Goal: Information Seeking & Learning: Learn about a topic

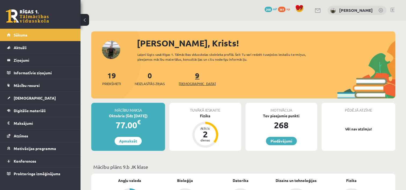
click at [190, 84] on span "[DEMOGRAPHIC_DATA]" at bounding box center [197, 83] width 37 height 5
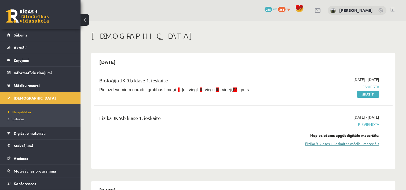
click at [337, 144] on link "Fizika 9. klases 1. ieskaites mācību materiāls" at bounding box center [335, 144] width 88 height 6
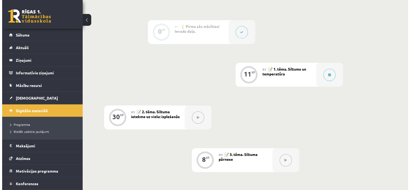
scroll to position [134, 0]
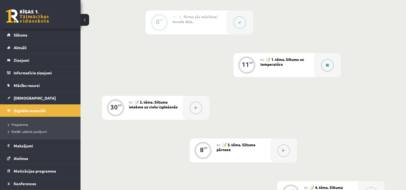
click at [327, 64] on icon at bounding box center [327, 65] width 3 height 3
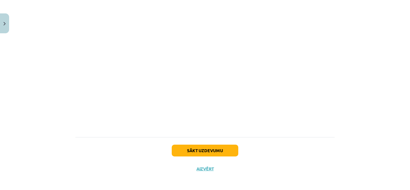
scroll to position [303, 0]
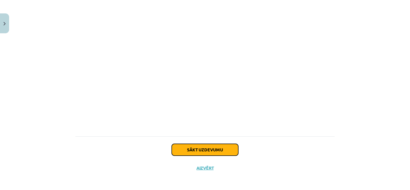
click at [190, 146] on button "Sākt uzdevumu" at bounding box center [205, 150] width 67 height 12
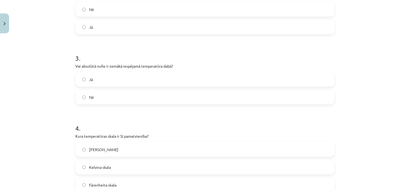
scroll to position [228, 0]
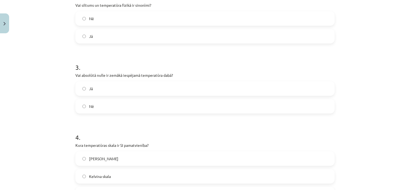
click at [89, 107] on span "Nē" at bounding box center [91, 107] width 5 height 6
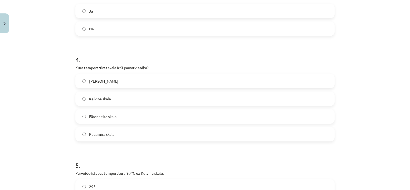
scroll to position [309, 0]
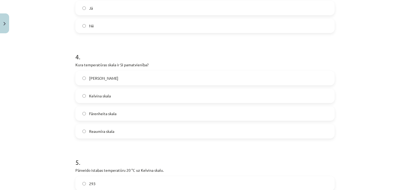
click at [85, 83] on label "Celsija skala" at bounding box center [205, 77] width 258 height 13
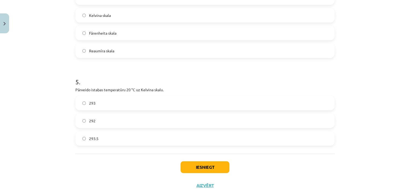
scroll to position [407, 0]
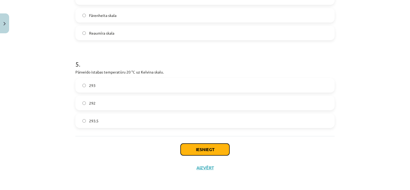
click at [206, 153] on button "Iesniegt" at bounding box center [205, 150] width 49 height 12
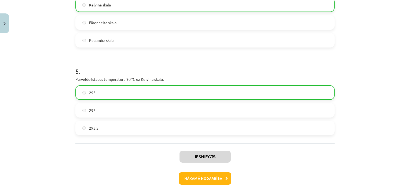
scroll to position [424, 0]
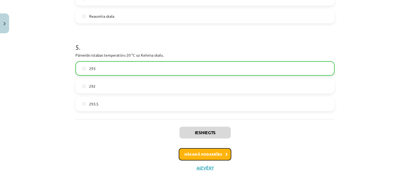
click at [193, 154] on button "Nākamā nodarbība" at bounding box center [205, 154] width 53 height 12
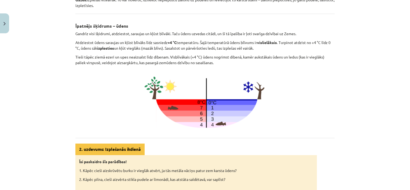
scroll to position [81, 0]
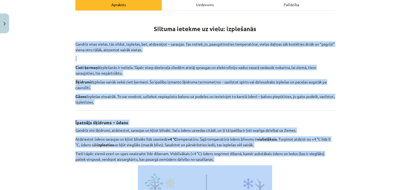
drag, startPoint x: 73, startPoint y: 42, endPoint x: 277, endPoint y: 164, distance: 237.3
click at [277, 164] on div "Siltuma ietekme uz vielu: izplešanās Gandrīz visas vielas, tās sildot, izplešas…" at bounding box center [204, 164] width 259 height 297
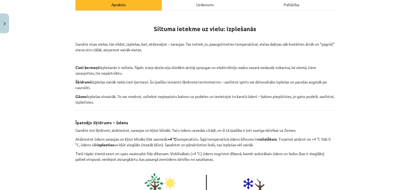
drag, startPoint x: 277, startPoint y: 164, endPoint x: 273, endPoint y: 168, distance: 5.5
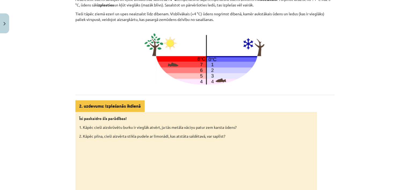
scroll to position [301, 0]
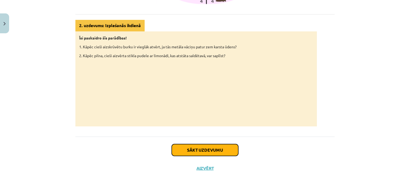
click at [185, 151] on button "Sākt uzdevumu" at bounding box center [205, 150] width 67 height 12
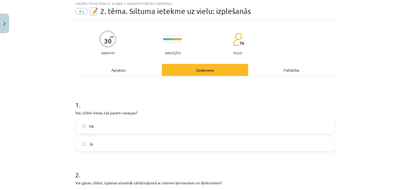
scroll to position [40, 0]
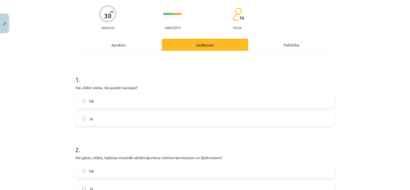
click at [118, 42] on div "Apraksts" at bounding box center [118, 45] width 86 height 12
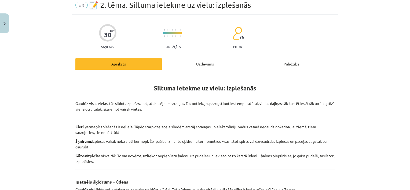
scroll to position [13, 0]
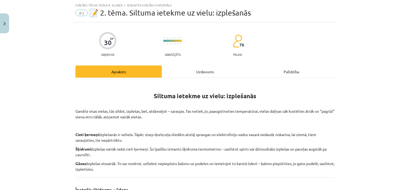
click at [192, 72] on div "Uzdevums" at bounding box center [205, 72] width 86 height 12
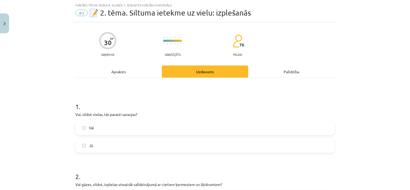
click at [83, 130] on label "Nē" at bounding box center [205, 127] width 258 height 13
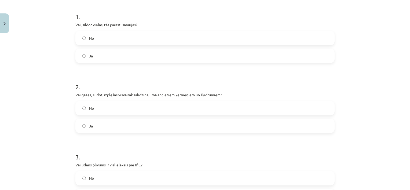
scroll to position [94, 0]
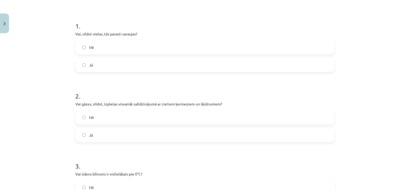
click at [89, 136] on span "Jā" at bounding box center [91, 135] width 4 height 6
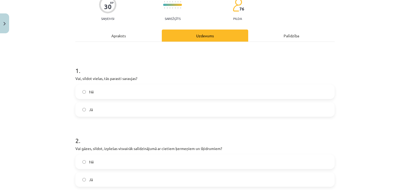
scroll to position [0, 0]
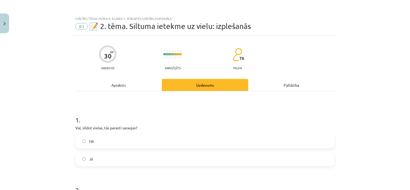
click at [120, 87] on div "Apraksts" at bounding box center [118, 85] width 86 height 12
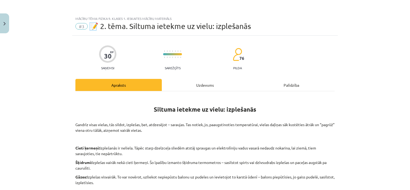
click at [191, 88] on div "Uzdevums" at bounding box center [205, 85] width 86 height 12
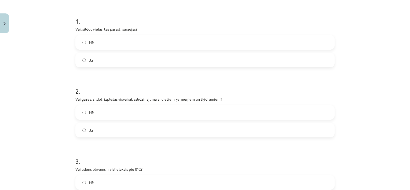
scroll to position [201, 0]
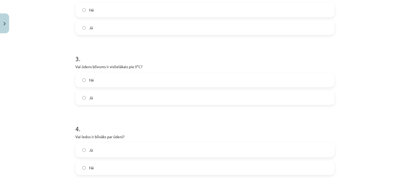
click at [80, 79] on label "Nē" at bounding box center [205, 79] width 258 height 13
click at [91, 151] on label "Jā" at bounding box center [205, 149] width 258 height 13
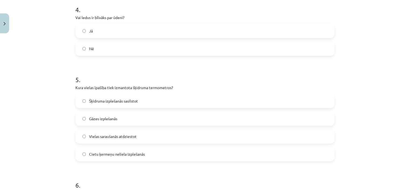
scroll to position [309, 0]
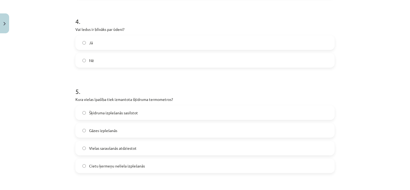
click at [116, 116] on label "Šķidruma izplešanās sasilstot" at bounding box center [205, 112] width 258 height 13
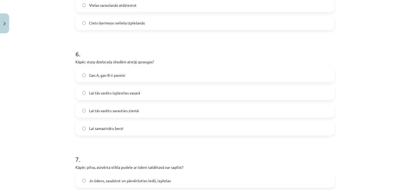
scroll to position [443, 0]
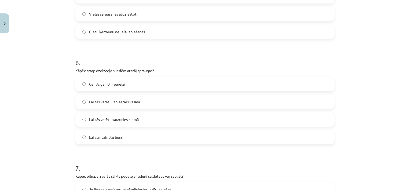
click at [89, 86] on span "Gan A, gan B ir pareizi" at bounding box center [107, 84] width 36 height 6
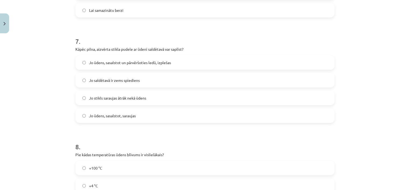
scroll to position [577, 0]
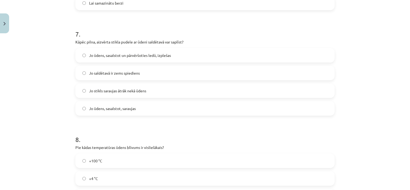
click at [89, 52] on label "Jo ūdens, sasalstot un pārvēršoties ledū, izplešas" at bounding box center [205, 55] width 258 height 13
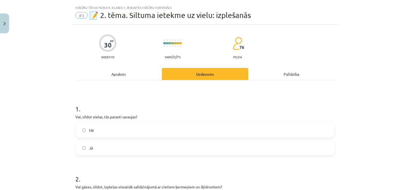
scroll to position [0, 0]
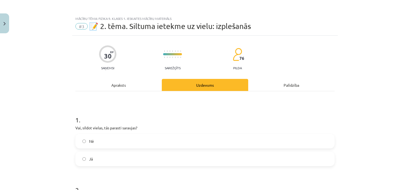
click at [130, 88] on div "Apraksts" at bounding box center [118, 85] width 86 height 12
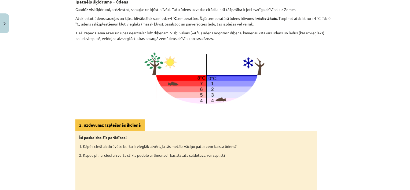
scroll to position [13, 0]
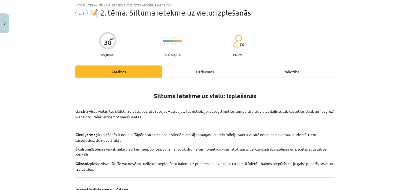
click at [205, 72] on div "Uzdevums" at bounding box center [205, 72] width 86 height 12
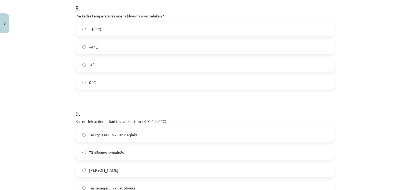
scroll to position [712, 0]
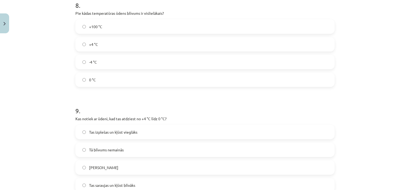
click at [81, 46] on label "+4 °C" at bounding box center [205, 44] width 258 height 13
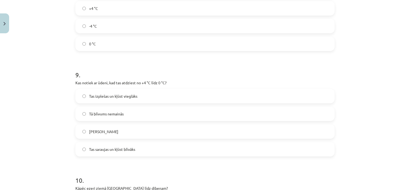
scroll to position [792, 0]
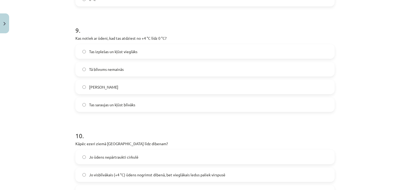
click at [117, 54] on span "Tas izplešas un kļūst vieglāks" at bounding box center [113, 52] width 48 height 6
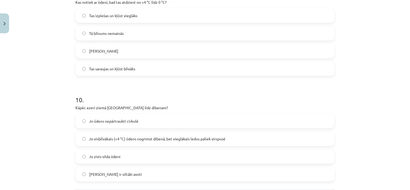
scroll to position [819, 0]
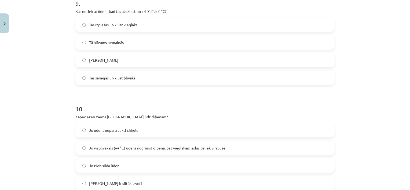
click at [116, 81] on label "Tas saraujas un kļūst blīvāks" at bounding box center [205, 77] width 258 height 13
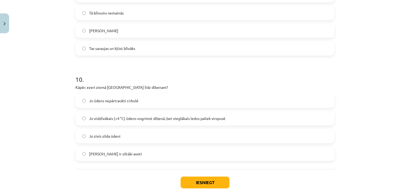
scroll to position [873, 0]
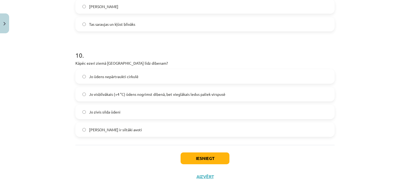
click at [130, 95] on span "Jo visblīvākais (+4 °C) ūdens nogrimst dibenā, bet vieglākais ledus paliek virs…" at bounding box center [157, 95] width 136 height 6
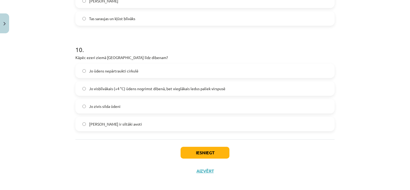
scroll to position [882, 0]
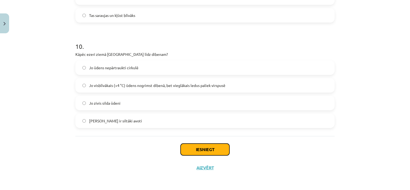
click at [198, 149] on button "Iesniegt" at bounding box center [205, 150] width 49 height 12
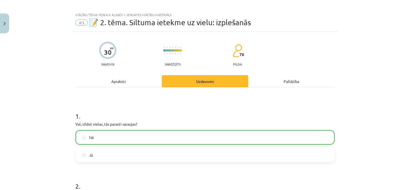
scroll to position [0, 0]
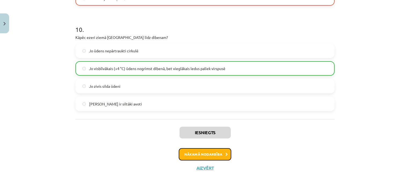
click at [207, 156] on button "Nākamā nodarbība" at bounding box center [205, 154] width 53 height 12
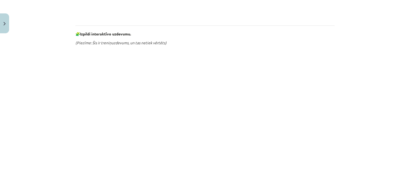
scroll to position [239, 0]
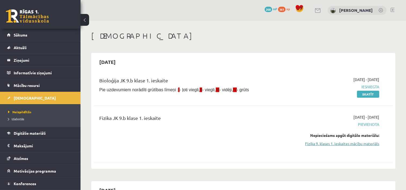
click at [322, 143] on link "Fizika 9. klases 1. ieskaites mācību materiāls" at bounding box center [335, 144] width 88 height 6
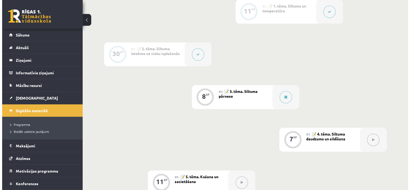
scroll to position [215, 0]
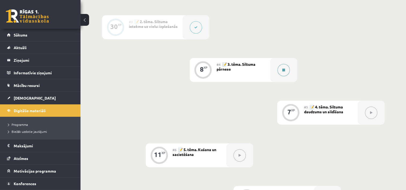
click at [279, 70] on button at bounding box center [284, 70] width 12 height 12
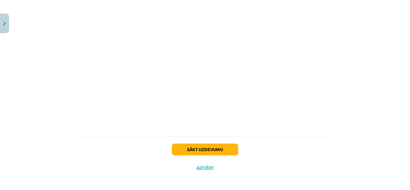
scroll to position [313, 0]
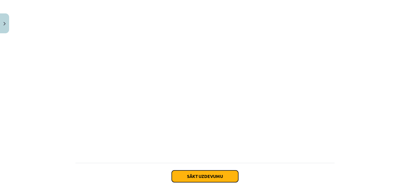
click at [204, 172] on button "Sākt uzdevumu" at bounding box center [205, 177] width 67 height 12
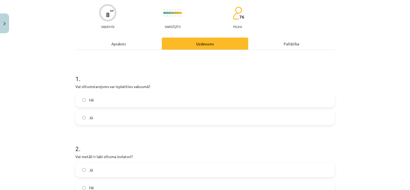
scroll to position [40, 0]
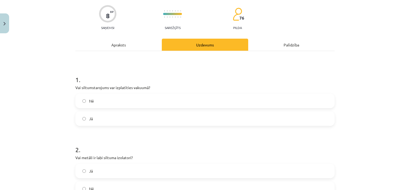
click at [84, 100] on label "Nē" at bounding box center [205, 100] width 258 height 13
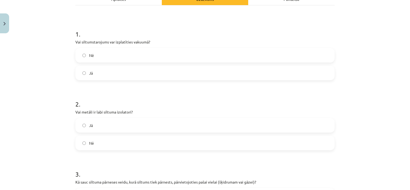
scroll to position [121, 0]
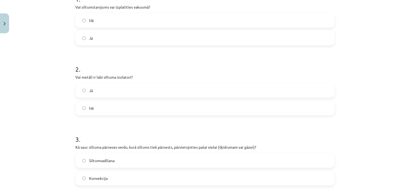
click at [94, 110] on label "Nē" at bounding box center [205, 108] width 258 height 13
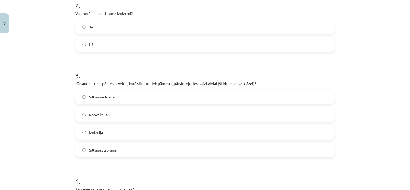
scroll to position [201, 0]
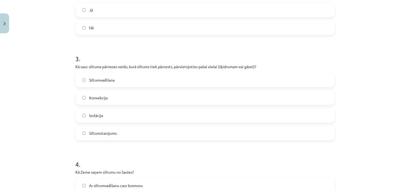
click at [103, 98] on span "Konvekcija" at bounding box center [98, 98] width 19 height 6
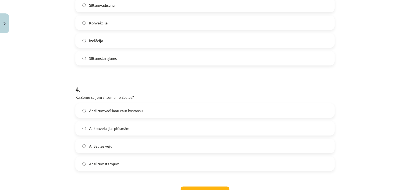
scroll to position [282, 0]
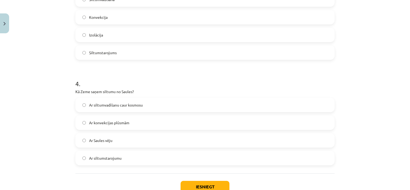
click at [109, 159] on span "Ar siltumstarojumu" at bounding box center [105, 159] width 32 height 6
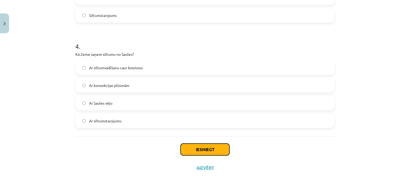
click at [198, 154] on button "Iesniegt" at bounding box center [205, 150] width 49 height 12
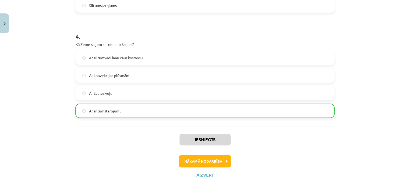
scroll to position [336, 0]
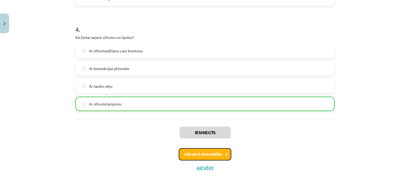
click at [216, 151] on button "Nākamā nodarbība" at bounding box center [205, 154] width 53 height 12
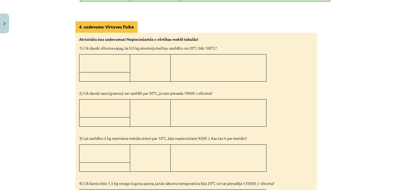
scroll to position [536, 0]
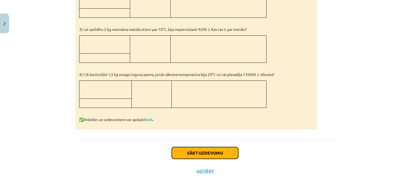
click at [187, 147] on button "Sākt uzdevumu" at bounding box center [205, 153] width 67 height 12
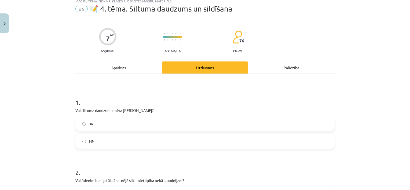
scroll to position [27, 0]
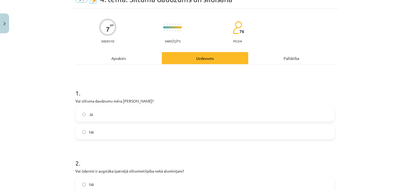
click at [125, 60] on div "Apraksts" at bounding box center [118, 58] width 86 height 12
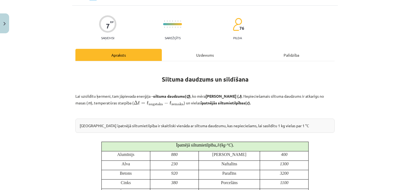
scroll to position [13, 0]
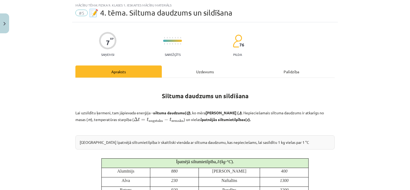
click at [193, 74] on div "Uzdevums" at bounding box center [205, 72] width 86 height 12
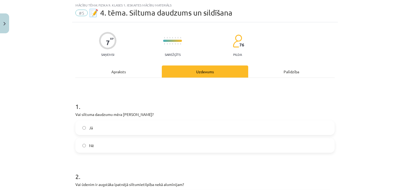
click at [86, 143] on label "Nē" at bounding box center [205, 145] width 258 height 13
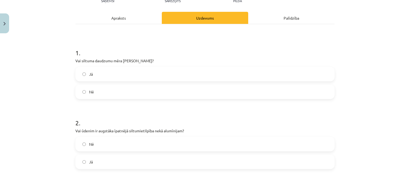
scroll to position [94, 0]
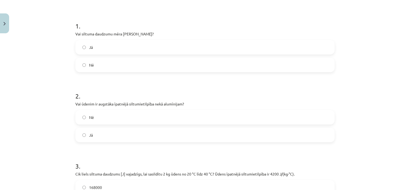
click at [92, 131] on label "Jā" at bounding box center [205, 134] width 258 height 13
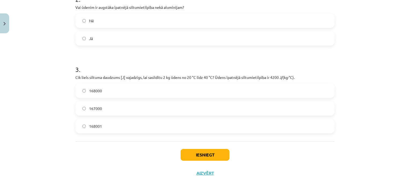
scroll to position [196, 0]
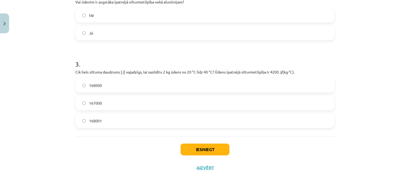
click at [106, 101] on label "167000" at bounding box center [205, 102] width 258 height 13
click at [205, 151] on button "Iesniegt" at bounding box center [205, 150] width 49 height 12
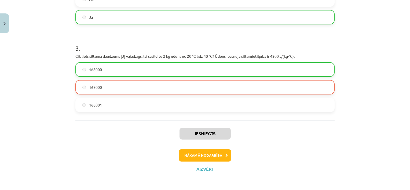
scroll to position [213, 0]
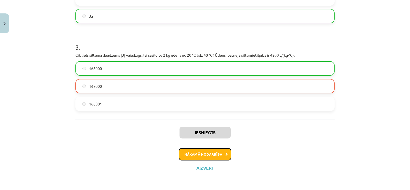
click at [211, 153] on button "Nākamā nodarbība" at bounding box center [205, 154] width 53 height 12
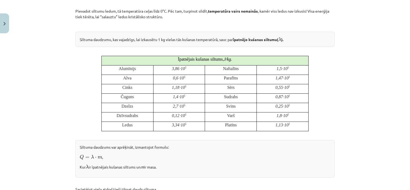
scroll to position [121, 0]
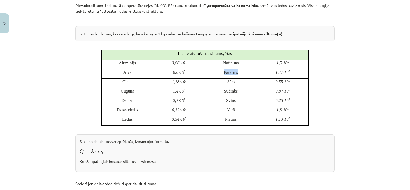
drag, startPoint x: 222, startPoint y: 71, endPoint x: 240, endPoint y: 73, distance: 17.3
click at [240, 73] on p "Parafīns" at bounding box center [231, 72] width 48 height 6
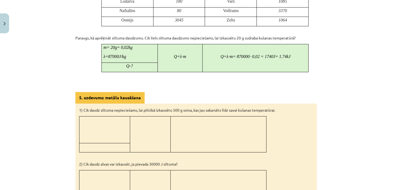
scroll to position [516, 0]
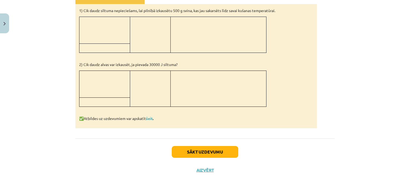
click at [202, 142] on div "Sākt uzdevumu Aizvērt" at bounding box center [204, 158] width 259 height 38
click at [201, 146] on button "Sākt uzdevumu" at bounding box center [205, 152] width 67 height 12
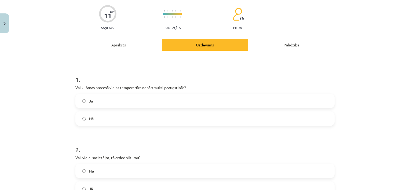
scroll to position [0, 0]
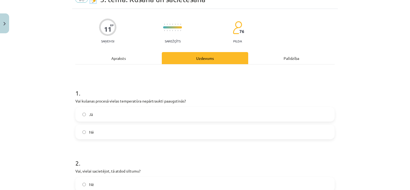
click at [103, 117] on label "Jā" at bounding box center [205, 114] width 258 height 13
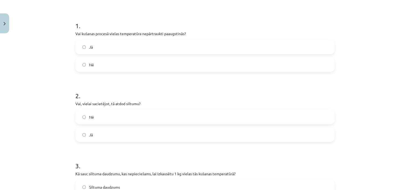
scroll to position [107, 0]
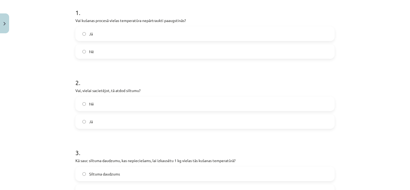
click at [118, 122] on label "Jā" at bounding box center [205, 121] width 258 height 13
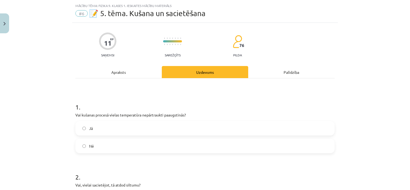
scroll to position [0, 0]
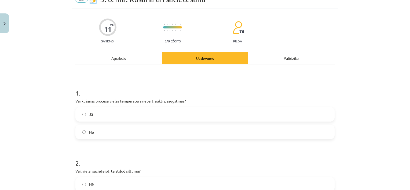
click at [128, 62] on div "Apraksts" at bounding box center [118, 58] width 86 height 12
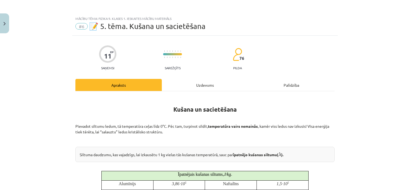
click at [208, 86] on div "Uzdevums" at bounding box center [205, 85] width 86 height 12
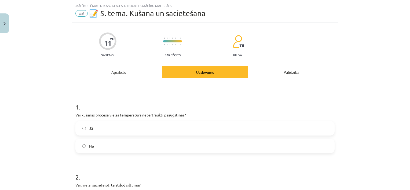
scroll to position [13, 0]
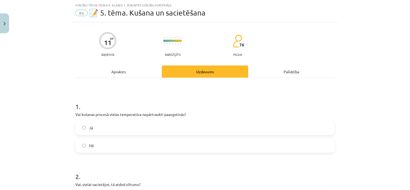
click at [123, 70] on div "Apraksts" at bounding box center [118, 72] width 86 height 12
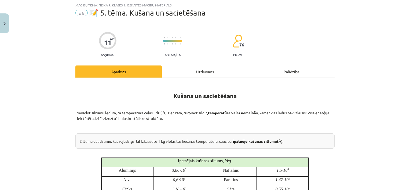
click at [197, 74] on div "Uzdevums" at bounding box center [205, 72] width 86 height 12
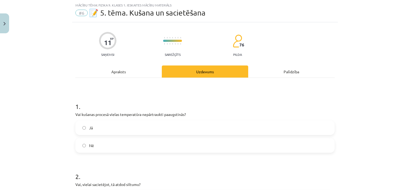
click at [92, 144] on label "Nē" at bounding box center [205, 145] width 258 height 13
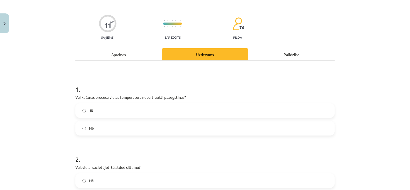
scroll to position [0, 0]
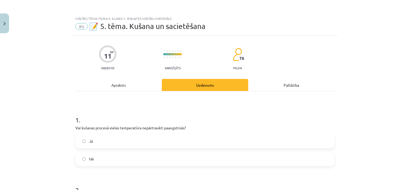
click at [122, 88] on div "Apraksts" at bounding box center [118, 85] width 86 height 12
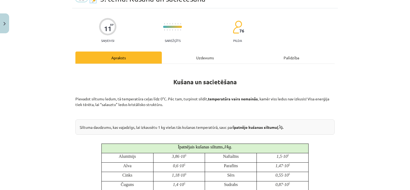
scroll to position [67, 0]
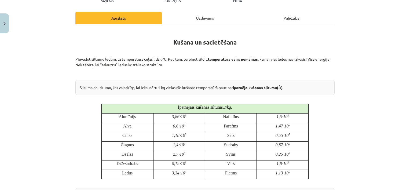
click at [202, 23] on div "Uzdevums" at bounding box center [205, 18] width 86 height 12
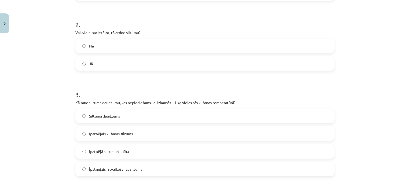
scroll to position [175, 0]
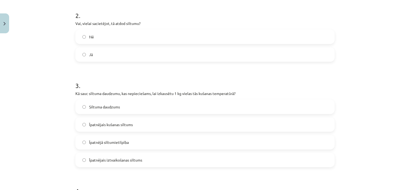
drag, startPoint x: 114, startPoint y: 118, endPoint x: 110, endPoint y: 125, distance: 7.6
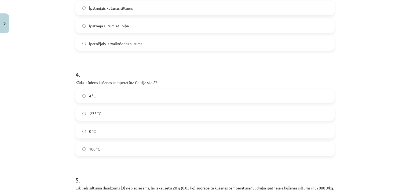
scroll to position [279, 0]
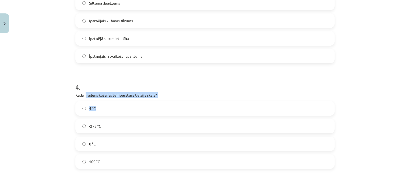
drag, startPoint x: 84, startPoint y: 92, endPoint x: 163, endPoint y: 99, distance: 79.7
click at [163, 99] on div "4 . Kāda ir ūdens kušanas temperatūra Celsija skalā? 4 °C -273 °C 0 °C 100 °C" at bounding box center [204, 121] width 259 height 95
drag, startPoint x: 163, startPoint y: 99, endPoint x: 145, endPoint y: 98, distance: 18.3
click at [145, 98] on div "4 . Kāda ir ūdens kušanas temperatūra Celsija skalā? 4 °C -273 °C 0 °C 100 °C" at bounding box center [204, 121] width 259 height 95
click at [88, 95] on p "Kāda ir ūdens kušanas temperatūra Celsija skalā?" at bounding box center [204, 95] width 259 height 6
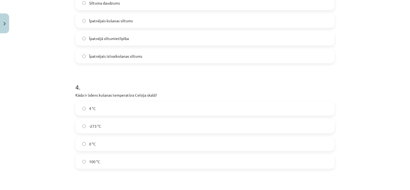
click at [75, 94] on p "Kāda ir ūdens kušanas temperatūra Celsija skalā?" at bounding box center [204, 95] width 259 height 6
drag, startPoint x: 74, startPoint y: 95, endPoint x: 139, endPoint y: 97, distance: 65.6
click at [139, 97] on p "Kāda ir ūdens kušanas temperatūra Celsija skalā?" at bounding box center [204, 95] width 259 height 6
drag, startPoint x: 139, startPoint y: 97, endPoint x: 135, endPoint y: 97, distance: 4.0
click at [135, 97] on p "Kāda ir ūdens kušanas temperatūra Celsija skalā?" at bounding box center [204, 95] width 259 height 6
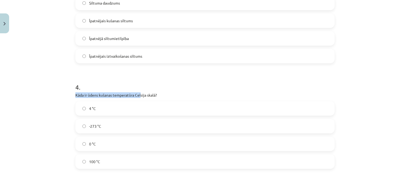
click at [135, 97] on p "Kāda ir ūdens kušanas temperatūra Celsija skalā?" at bounding box center [204, 95] width 259 height 6
click at [52, 93] on div "Mācību tēma: Fizika 9. klases 1. ieskaites mācību materiāls #6 📝 5. tēma. Kušan…" at bounding box center [205, 95] width 410 height 190
click at [98, 90] on h1 "4 ." at bounding box center [204, 82] width 259 height 17
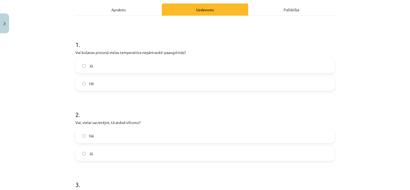
scroll to position [0, 0]
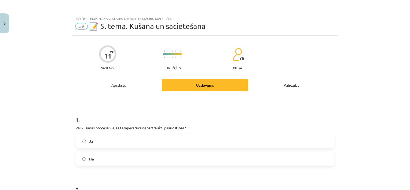
click at [114, 88] on div "Apraksts" at bounding box center [118, 85] width 86 height 12
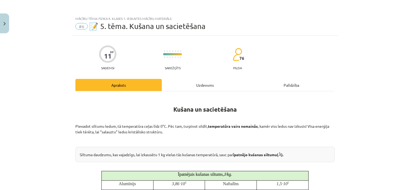
click at [202, 84] on div "Uzdevums" at bounding box center [205, 85] width 86 height 12
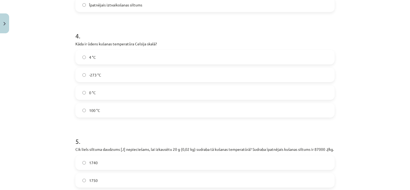
scroll to position [336, 0]
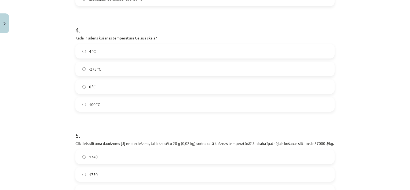
click at [99, 86] on label "0 °C" at bounding box center [205, 86] width 258 height 13
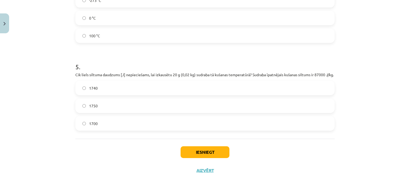
scroll to position [413, 0]
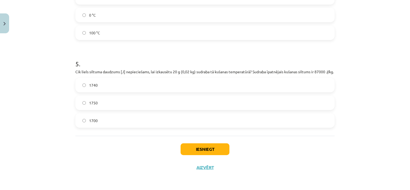
click at [81, 88] on label "1740" at bounding box center [205, 84] width 258 height 13
click at [214, 148] on button "Iesniegt" at bounding box center [205, 149] width 49 height 12
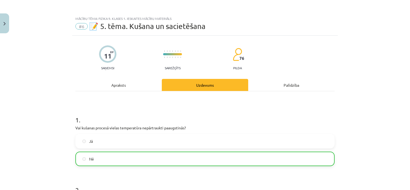
scroll to position [430, 0]
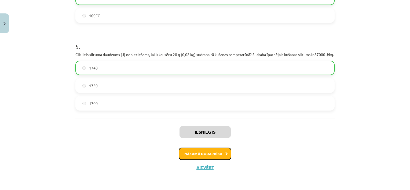
click at [200, 155] on button "Nākamā nodarbība" at bounding box center [205, 154] width 53 height 12
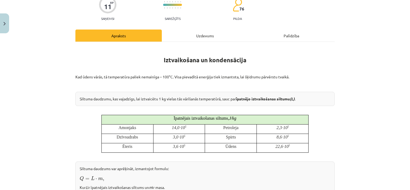
scroll to position [54, 0]
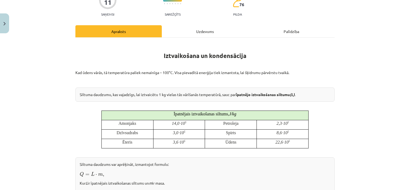
click at [194, 32] on div "Uzdevums" at bounding box center [205, 31] width 86 height 12
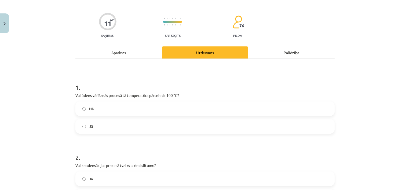
scroll to position [13, 0]
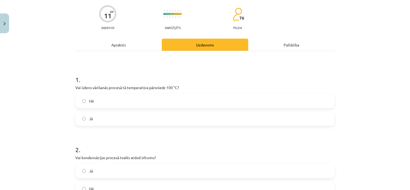
click at [126, 45] on div "Apraksts" at bounding box center [118, 45] width 86 height 12
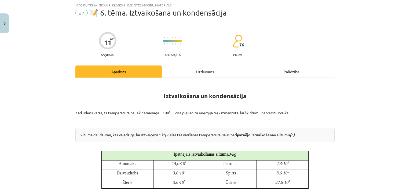
click at [194, 69] on div "Uzdevums" at bounding box center [205, 72] width 86 height 12
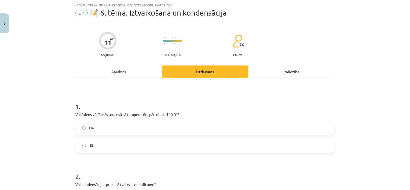
click at [93, 130] on label "Nē" at bounding box center [205, 127] width 258 height 13
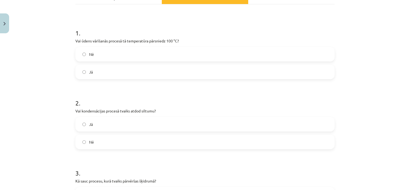
scroll to position [94, 0]
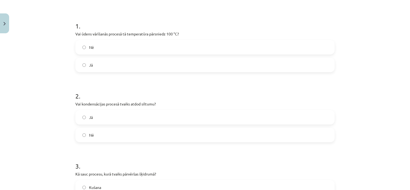
click at [103, 121] on label "Jā" at bounding box center [205, 117] width 258 height 13
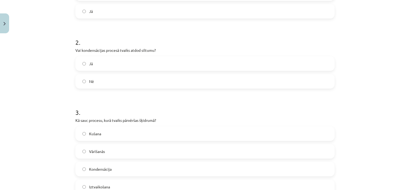
scroll to position [175, 0]
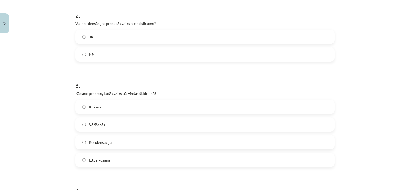
click at [113, 128] on label "Vārīšanās" at bounding box center [205, 124] width 258 height 13
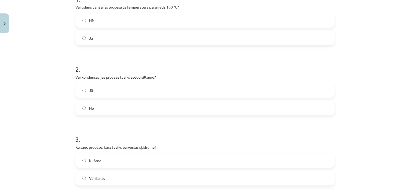
scroll to position [0, 0]
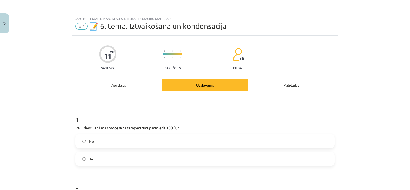
click at [136, 85] on div "Apraksts" at bounding box center [118, 85] width 86 height 12
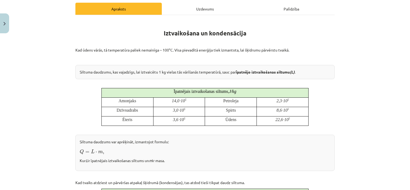
scroll to position [67, 0]
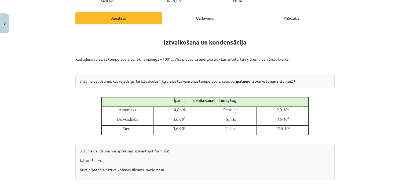
click at [196, 16] on div "Uzdevums" at bounding box center [205, 18] width 86 height 12
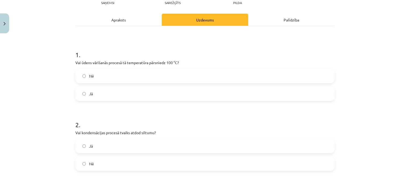
scroll to position [0, 0]
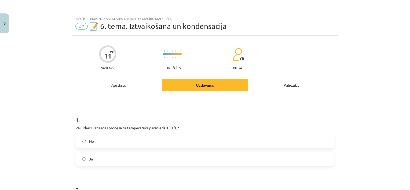
click at [133, 85] on div "Apraksts" at bounding box center [118, 85] width 86 height 12
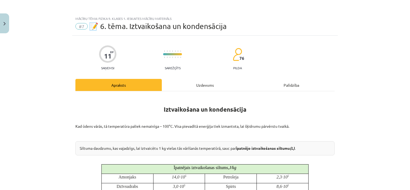
click at [187, 83] on div "Uzdevums" at bounding box center [205, 85] width 86 height 12
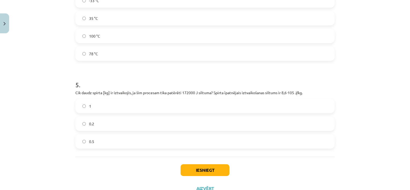
scroll to position [389, 0]
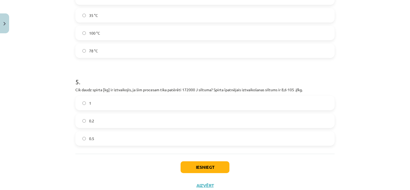
click at [89, 47] on label "78 °C" at bounding box center [205, 50] width 258 height 13
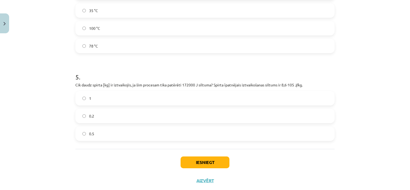
scroll to position [407, 0]
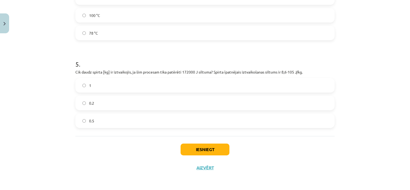
click at [100, 107] on label "0.2" at bounding box center [205, 102] width 258 height 13
click at [204, 147] on button "Iesniegt" at bounding box center [205, 150] width 49 height 12
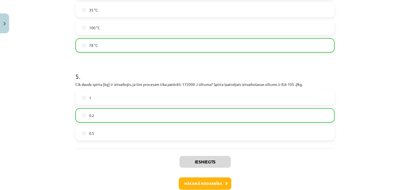
scroll to position [424, 0]
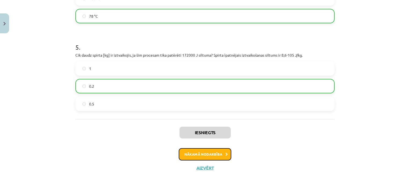
click at [215, 153] on button "Nākamā nodarbība" at bounding box center [205, 154] width 53 height 12
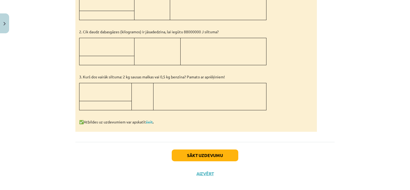
scroll to position [314, 0]
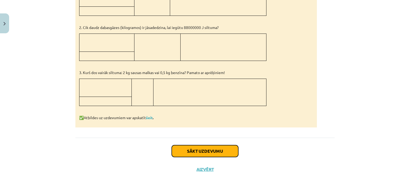
click at [189, 146] on button "Sākt uzdevumu" at bounding box center [205, 151] width 67 height 12
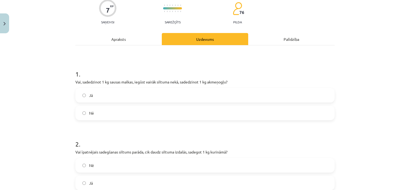
scroll to position [52, 0]
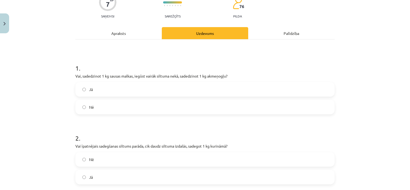
click at [95, 87] on label "Jā" at bounding box center [205, 89] width 258 height 13
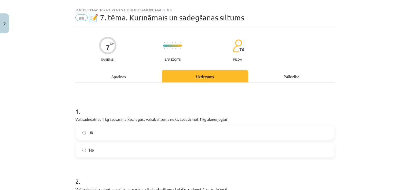
scroll to position [0, 0]
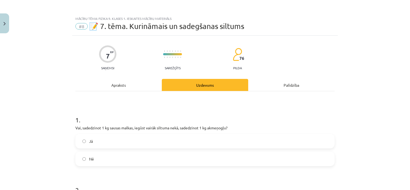
click at [126, 84] on div "Apraksts" at bounding box center [118, 85] width 86 height 12
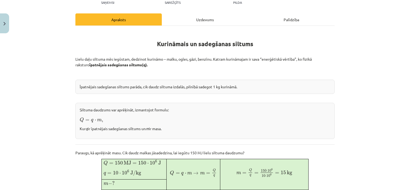
scroll to position [54, 0]
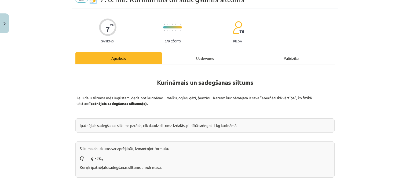
click at [196, 56] on div "Uzdevums" at bounding box center [205, 58] width 86 height 12
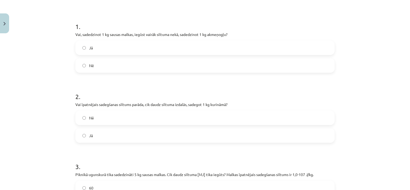
scroll to position [94, 0]
click at [98, 135] on label "Jā" at bounding box center [205, 134] width 258 height 13
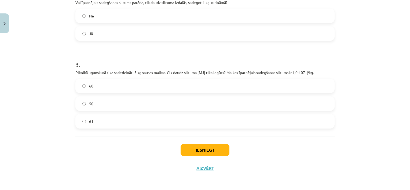
scroll to position [196, 0]
click at [95, 122] on label "61" at bounding box center [205, 120] width 258 height 13
click at [194, 147] on button "Iesniegt" at bounding box center [205, 150] width 49 height 12
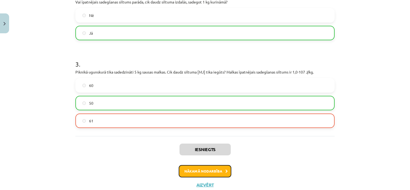
click at [202, 173] on button "Nākamā nodarbība" at bounding box center [205, 171] width 53 height 12
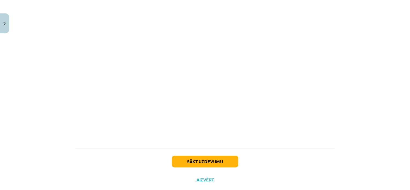
scroll to position [419, 0]
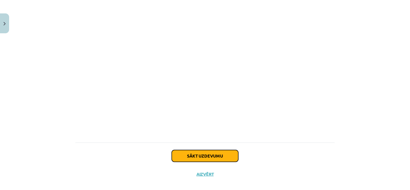
click at [185, 150] on button "Sākt uzdevumu" at bounding box center [205, 156] width 67 height 12
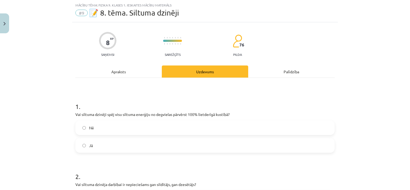
scroll to position [40, 0]
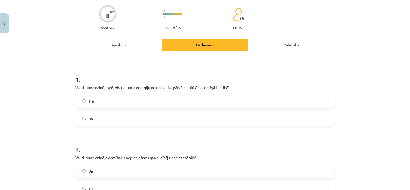
click at [80, 100] on label "Nē" at bounding box center [205, 100] width 258 height 13
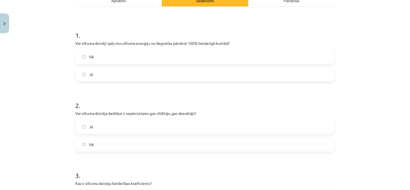
scroll to position [94, 0]
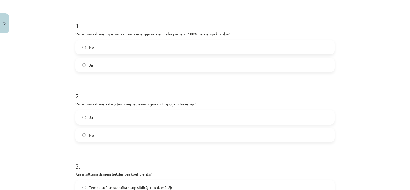
click at [100, 115] on label "Jā" at bounding box center [205, 117] width 258 height 13
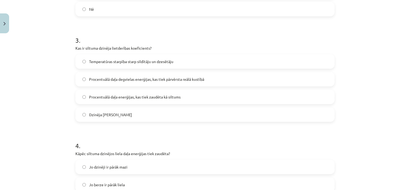
scroll to position [228, 0]
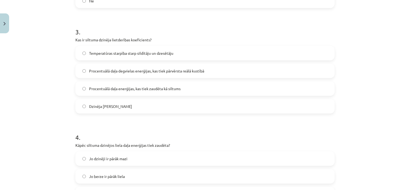
click at [125, 72] on span "Procentuālā daļa degvielas enerģijas, kas tiek pārvērsta reālā kustībā" at bounding box center [146, 71] width 115 height 6
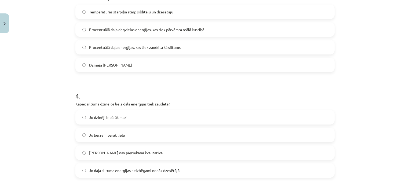
scroll to position [282, 0]
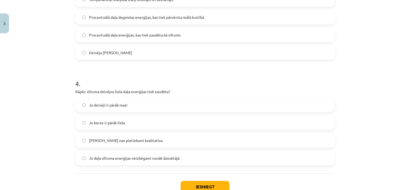
click at [117, 160] on span "Jo daļa siltuma enerģijas neizbēgami nonāk dzesētājā" at bounding box center [134, 159] width 91 height 6
click at [193, 182] on button "Iesniegt" at bounding box center [205, 187] width 49 height 12
drag, startPoint x: 194, startPoint y: 182, endPoint x: 188, endPoint y: 187, distance: 7.8
click at [188, 186] on button "Iesniegt" at bounding box center [205, 187] width 49 height 12
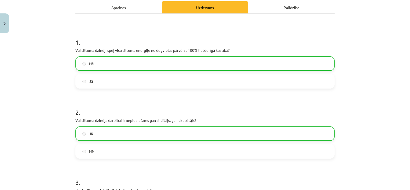
scroll to position [336, 0]
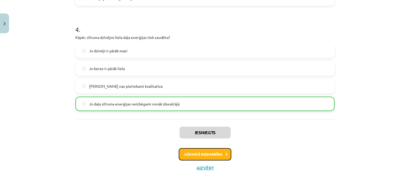
click at [195, 151] on button "Nākamā nodarbība" at bounding box center [205, 154] width 53 height 12
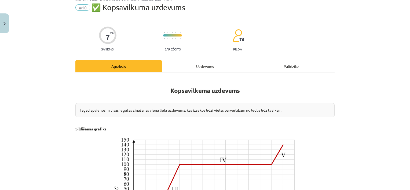
scroll to position [54, 0]
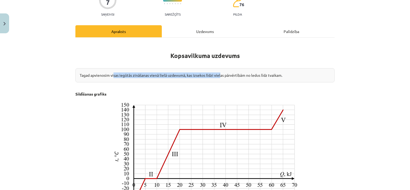
drag, startPoint x: 112, startPoint y: 69, endPoint x: 219, endPoint y: 80, distance: 107.4
click at [219, 80] on div "Tagad apvienosim visas iegūtās zināšanas vienā lielā uzdevumā, kas izsekos līdz…" at bounding box center [204, 75] width 259 height 14
click at [219, 81] on div "Tagad apvienosim visas iegūtās zināšanas vienā lielā uzdevumā, kas izsekos līdz…" at bounding box center [204, 75] width 259 height 14
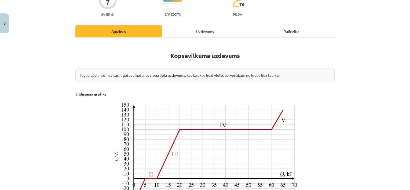
click at [223, 76] on div "Tagad apvienosim visas iegūtās zināšanas vienā lielā uzdevumā, kas izsekos līdz…" at bounding box center [204, 75] width 259 height 14
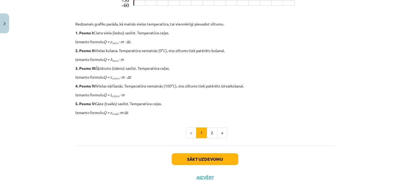
scroll to position [265, 0]
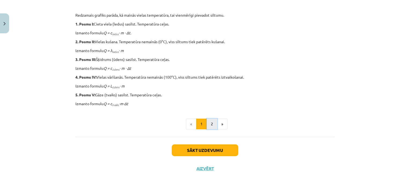
click at [209, 122] on button "2" at bounding box center [212, 124] width 11 height 11
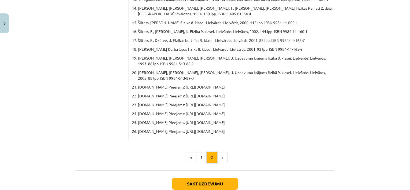
scroll to position [306, 0]
click at [200, 152] on button "1" at bounding box center [201, 157] width 11 height 11
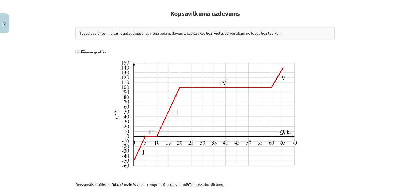
scroll to position [265, 0]
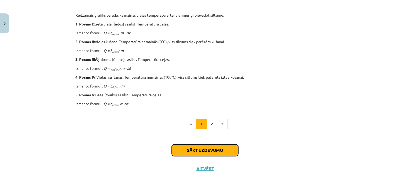
click at [194, 147] on button "Sākt uzdevumu" at bounding box center [205, 150] width 67 height 12
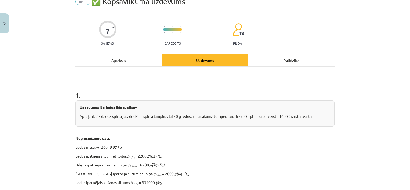
scroll to position [0, 0]
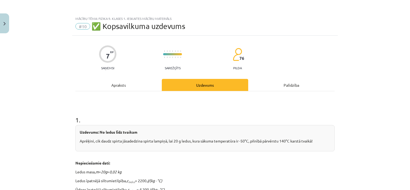
click at [116, 87] on div "Apraksts" at bounding box center [118, 85] width 86 height 12
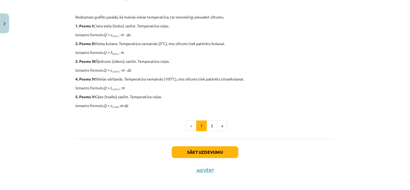
scroll to position [265, 0]
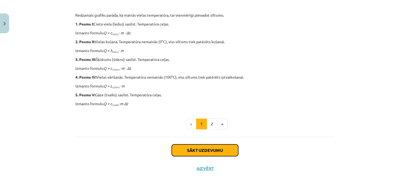
click at [199, 146] on button "Sākt uzdevumu" at bounding box center [205, 150] width 67 height 12
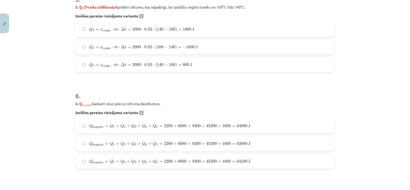
scroll to position [720, 0]
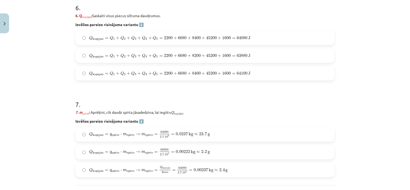
click at [83, 76] on label "Q kopejais = Q 1 + Q 2 + Q 3 + Q 4 + Q 5 = 2200 + 6680 + 8400 + 45200 + 1600 = …" at bounding box center [205, 73] width 258 height 13
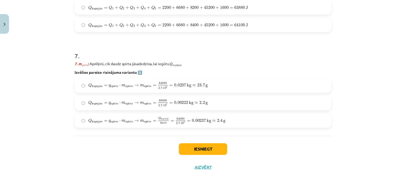
scroll to position [769, 0]
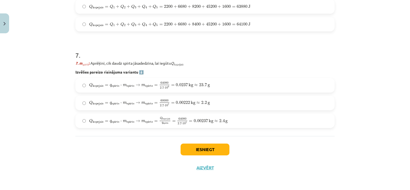
click at [80, 86] on label "Q kopejais = q spirts ⋅ m spirts → m spirts = 64080 2.7 ⋅ 10 6 = 0.0237 kg ≈ 23…" at bounding box center [205, 85] width 258 height 13
click at [206, 151] on button "Iesniegt" at bounding box center [205, 150] width 49 height 12
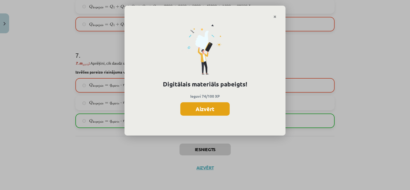
click at [208, 110] on button "Aizvērt" at bounding box center [204, 108] width 49 height 13
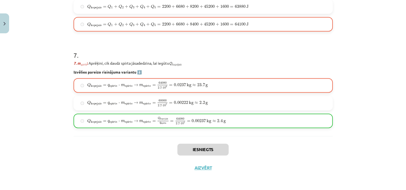
scroll to position [376, 0]
click at [202, 168] on button "Aizvērt" at bounding box center [203, 167] width 20 height 5
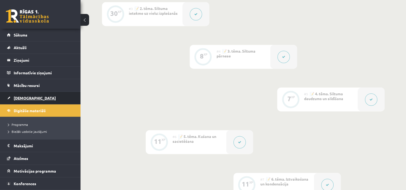
scroll to position [215, 0]
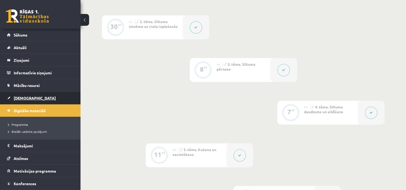
click at [29, 99] on span "[DEMOGRAPHIC_DATA]" at bounding box center [35, 98] width 42 height 5
